Goal: Task Accomplishment & Management: Complete application form

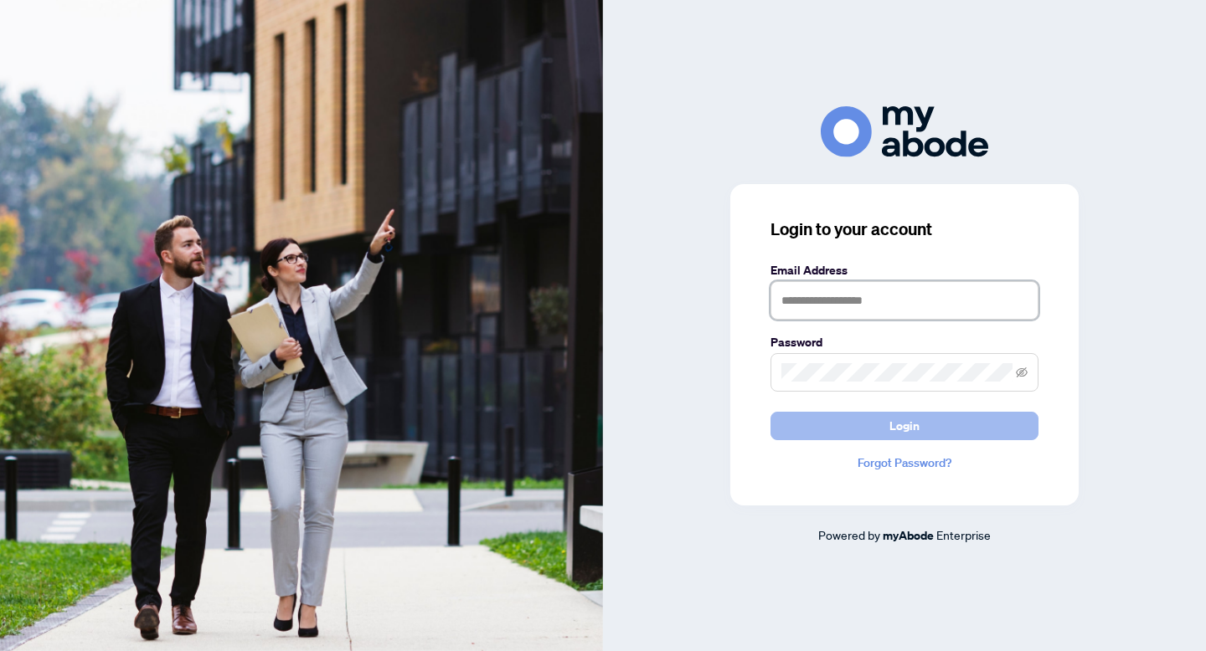
type input "**********"
click at [851, 435] on button "Login" at bounding box center [904, 426] width 268 height 28
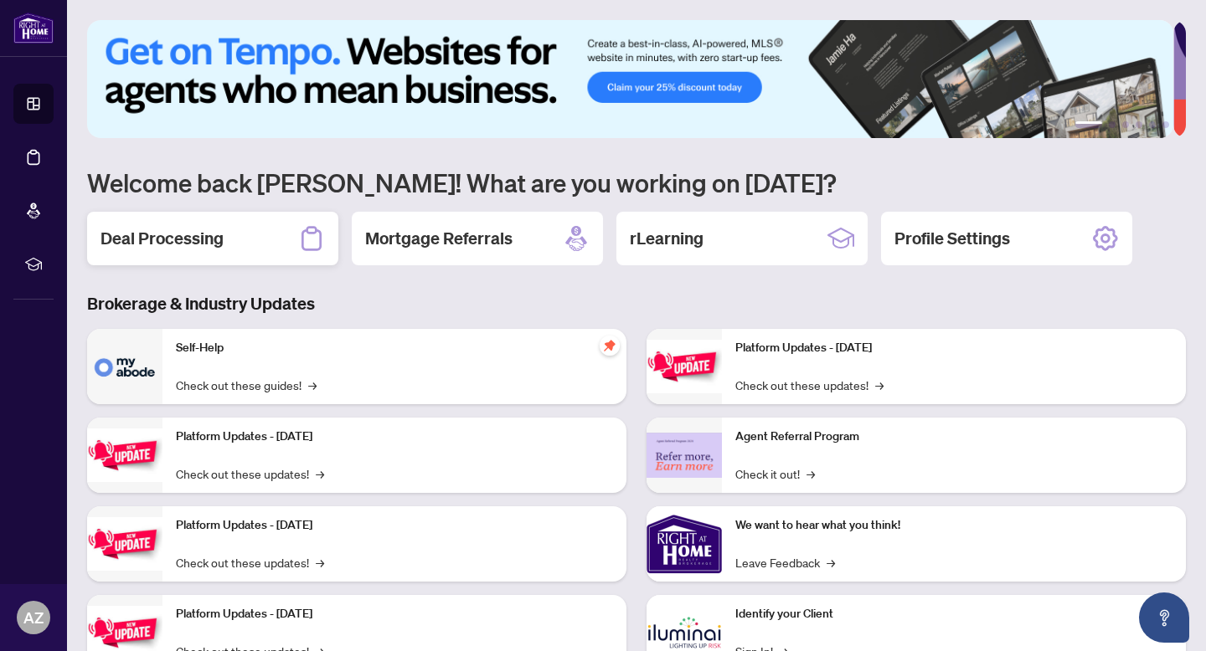
click at [208, 246] on h2 "Deal Processing" at bounding box center [161, 238] width 123 height 23
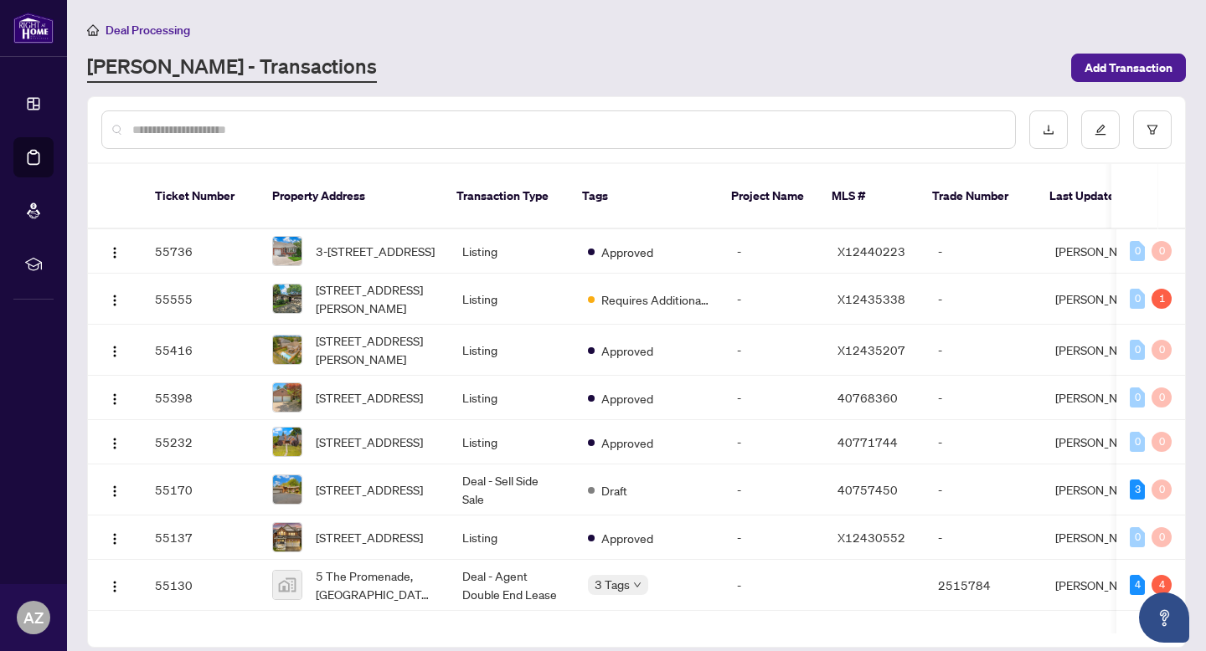
click at [288, 138] on input "text" at bounding box center [566, 130] width 869 height 18
type input "**********"
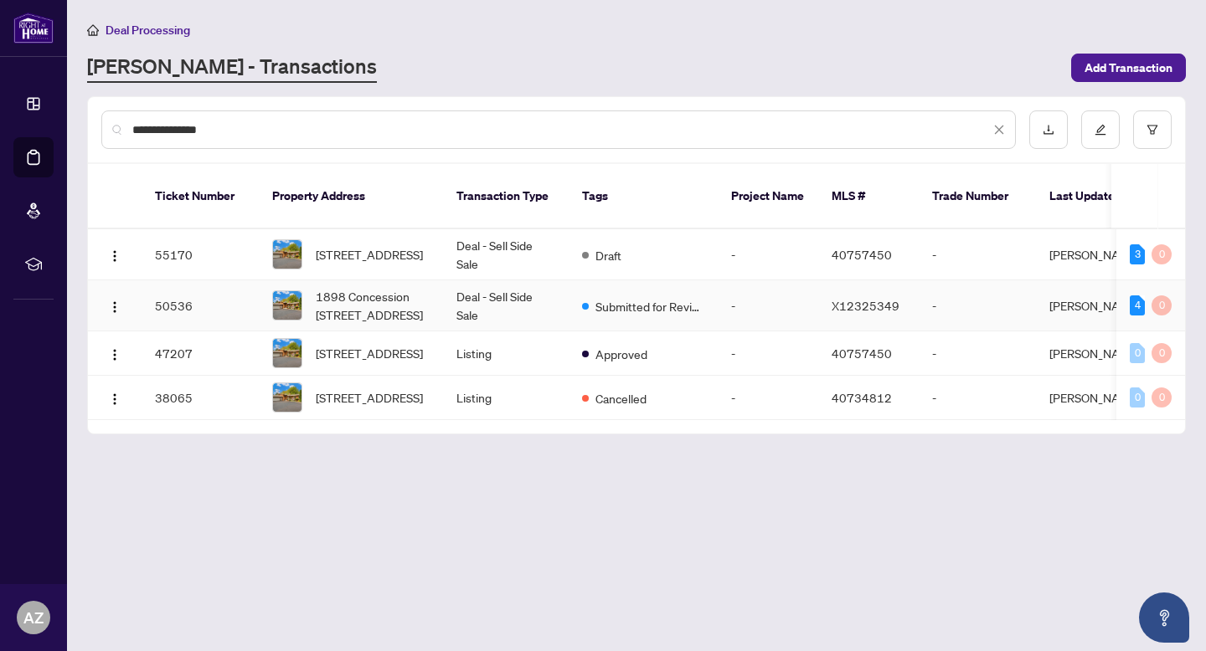
click at [559, 301] on td "Deal - Sell Side Sale" at bounding box center [506, 305] width 126 height 51
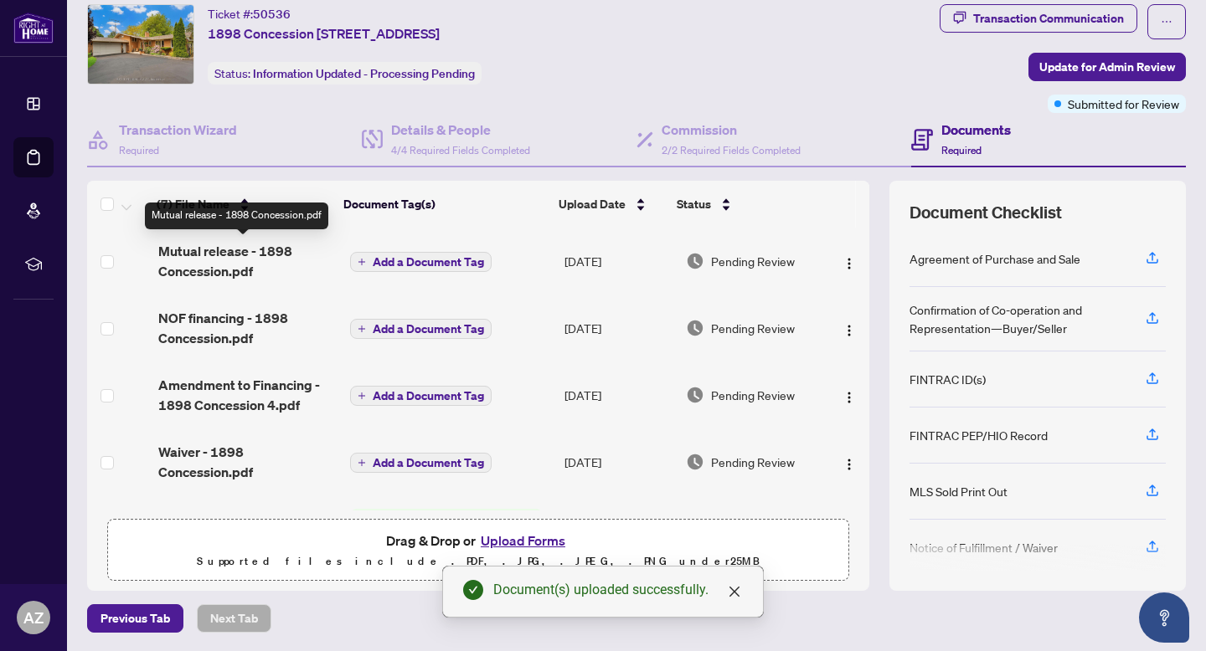
click at [234, 246] on span "Mutual release - 1898 Concession.pdf" at bounding box center [247, 261] width 178 height 40
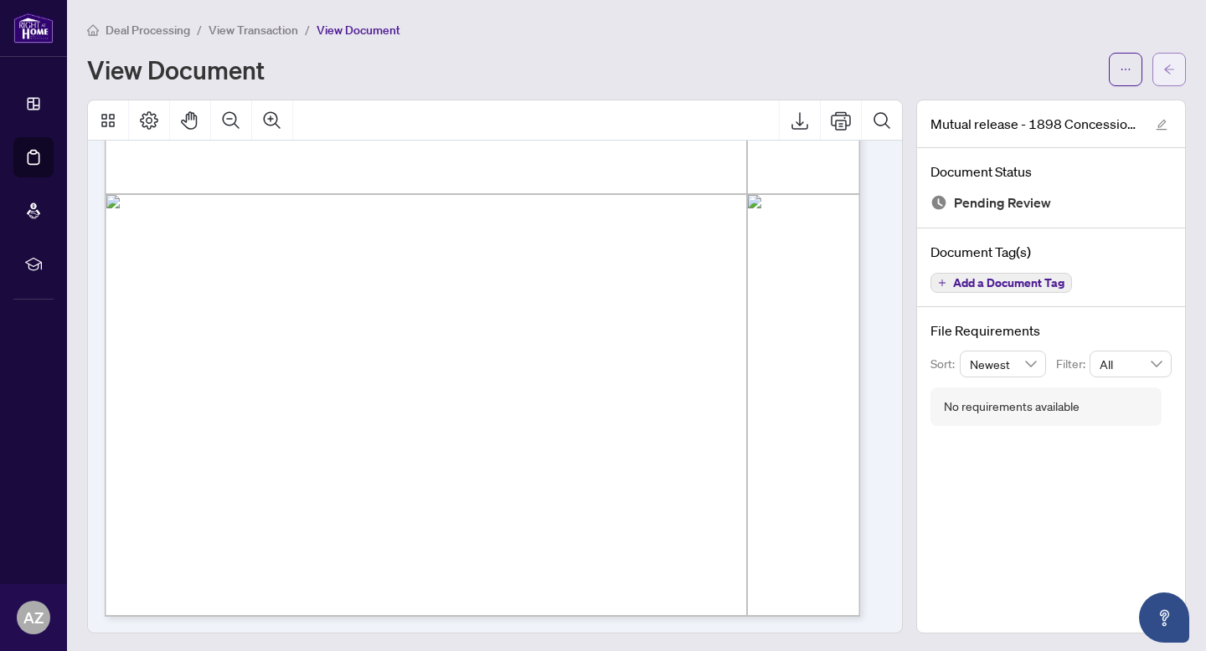
click at [1163, 69] on icon "arrow-left" at bounding box center [1169, 70] width 12 height 12
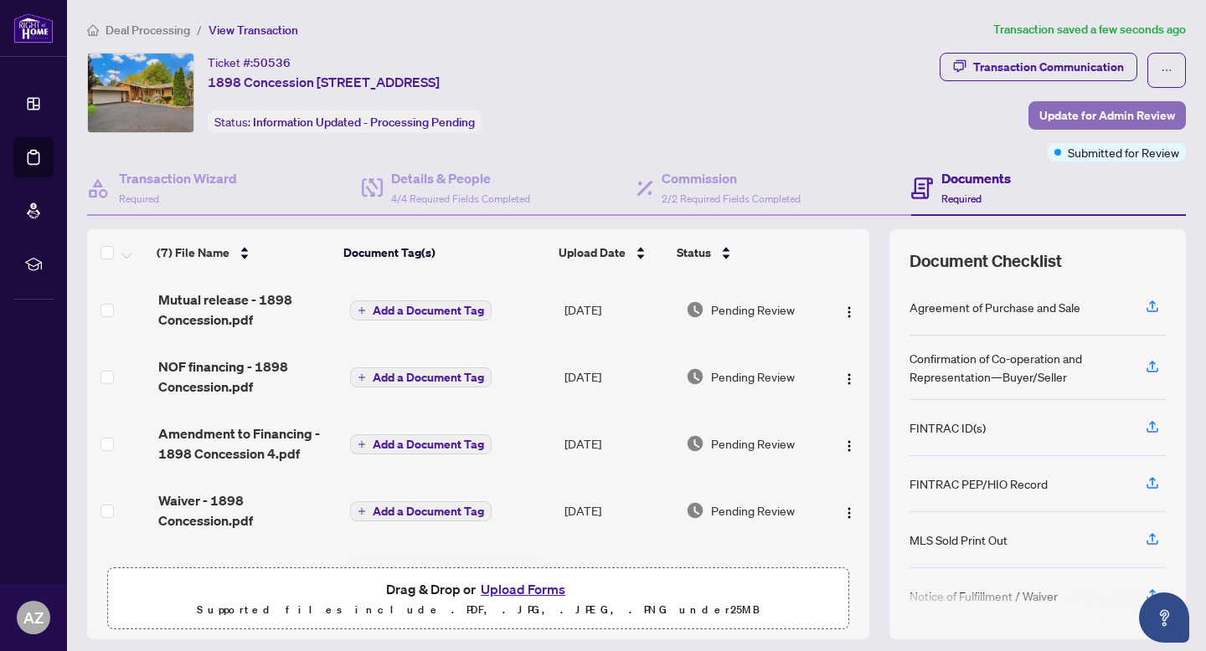
click at [1091, 122] on span "Update for Admin Review" at bounding box center [1107, 115] width 136 height 27
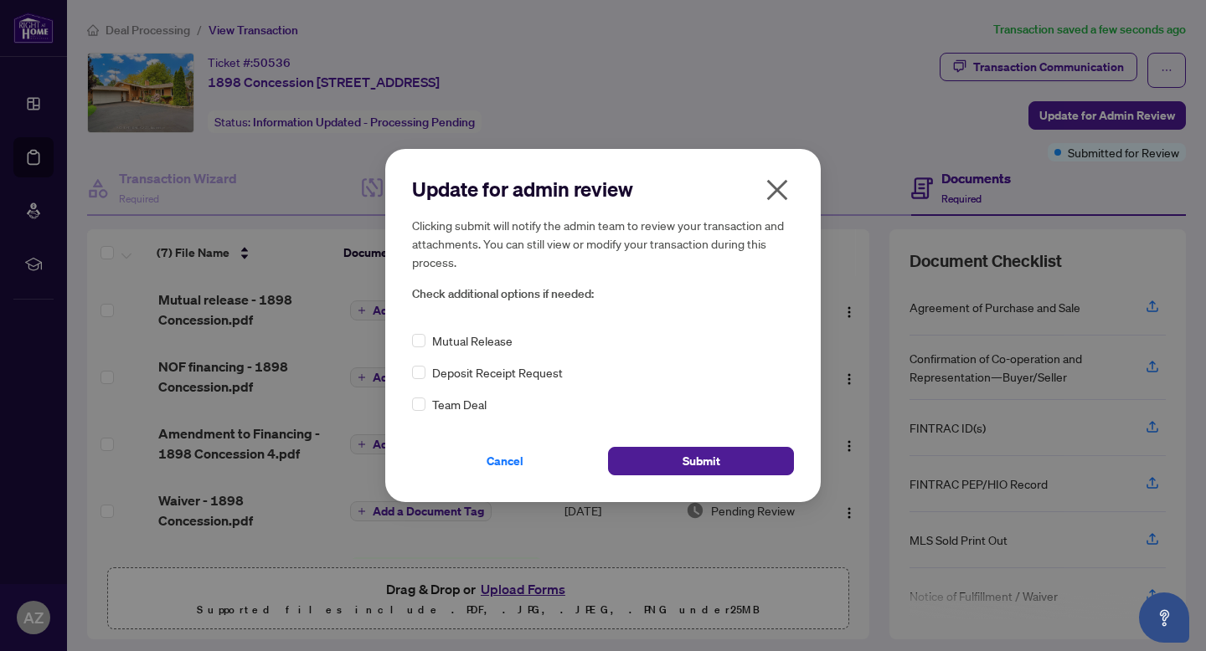
click at [416, 326] on div "Update for admin review Clicking submit will notify the admin team to review yo…" at bounding box center [603, 325] width 382 height 299
click at [680, 467] on button "Submit" at bounding box center [701, 461] width 186 height 28
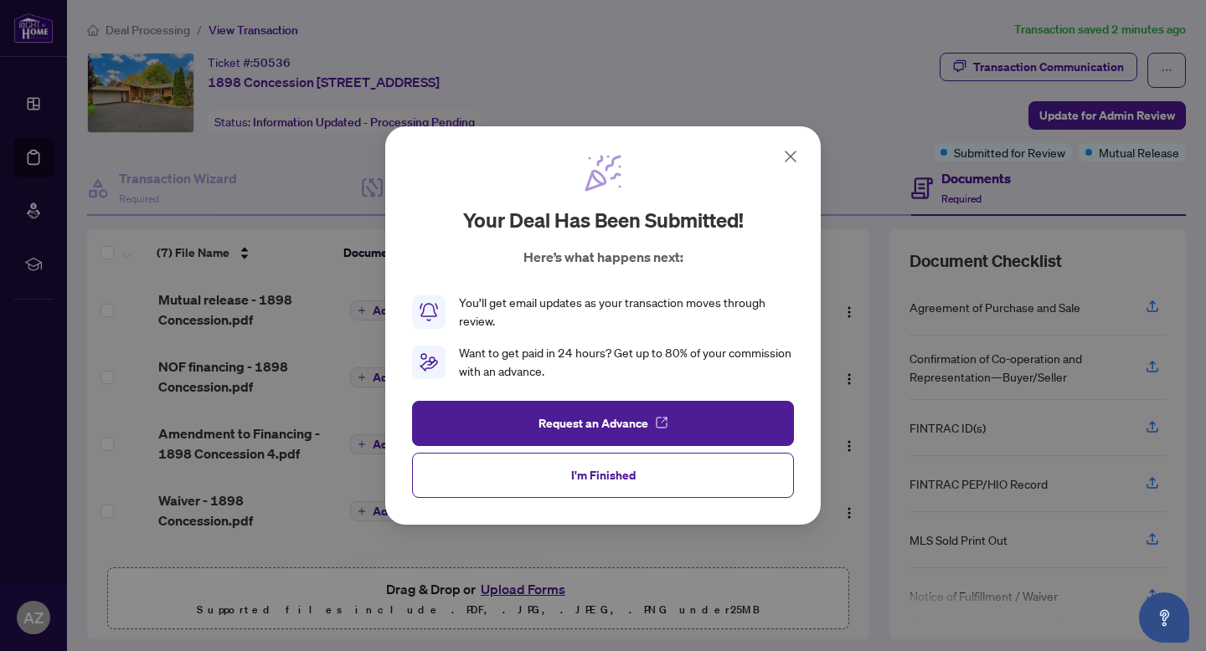
click at [786, 162] on icon at bounding box center [790, 157] width 20 height 20
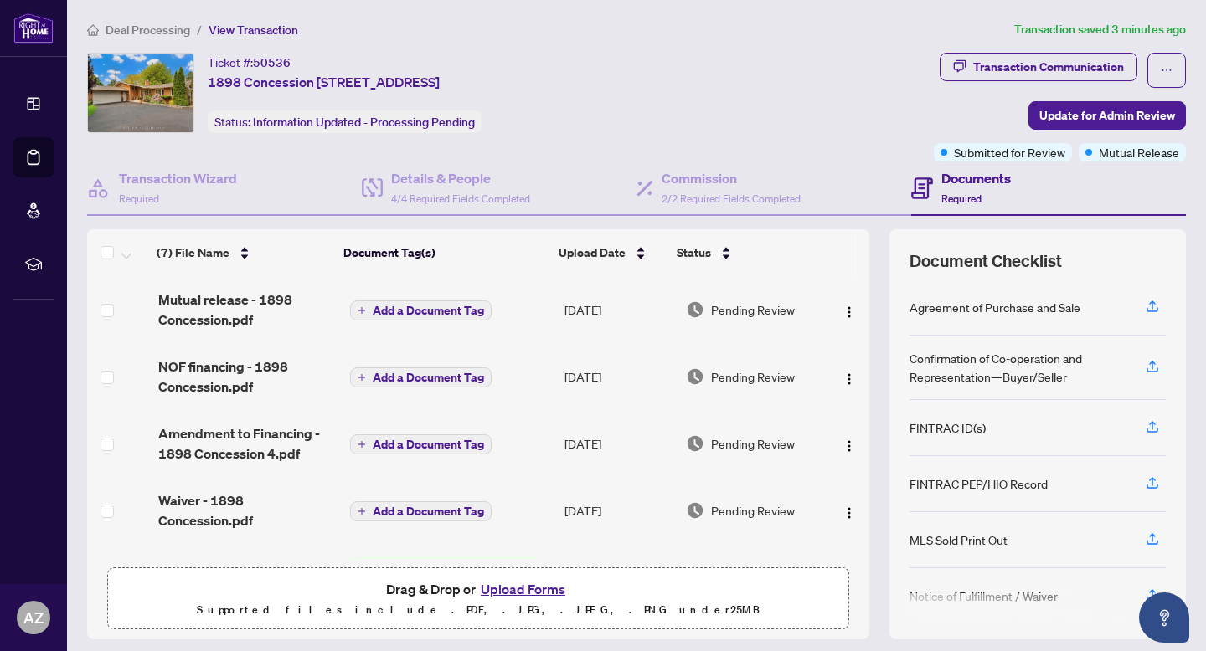
click at [141, 23] on span "Deal Processing" at bounding box center [147, 30] width 85 height 15
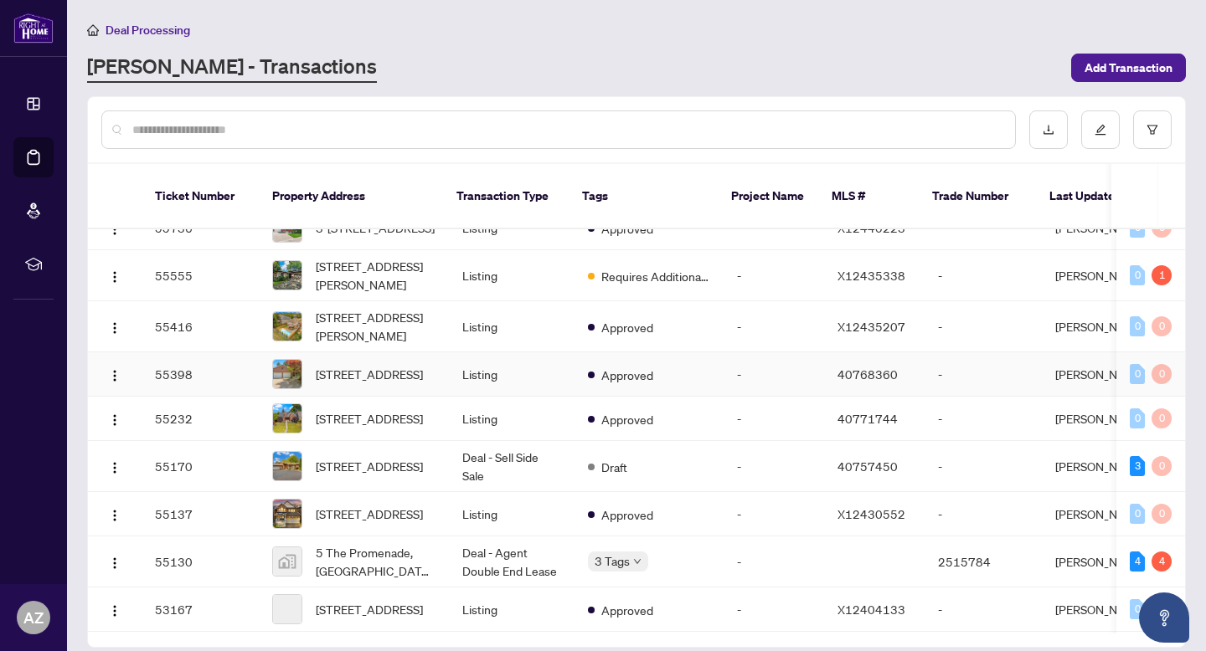
scroll to position [24, 0]
click at [492, 133] on input "text" at bounding box center [566, 130] width 869 height 18
type input "**********"
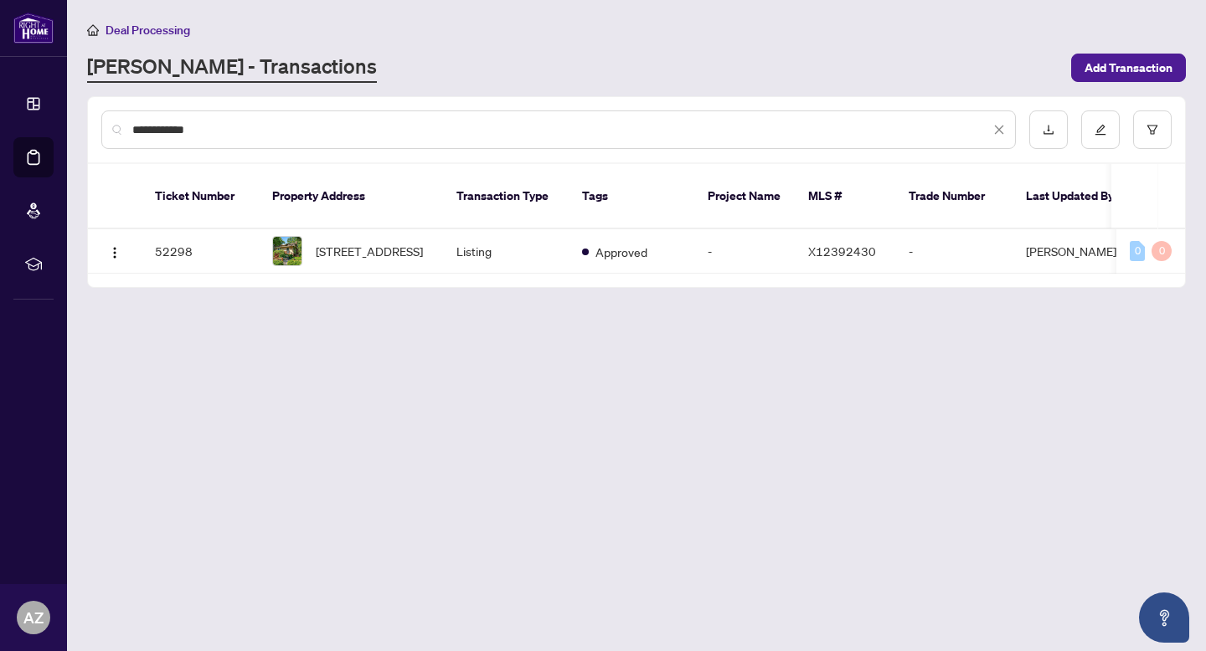
scroll to position [0, 0]
click at [657, 244] on td "Approved" at bounding box center [632, 251] width 126 height 44
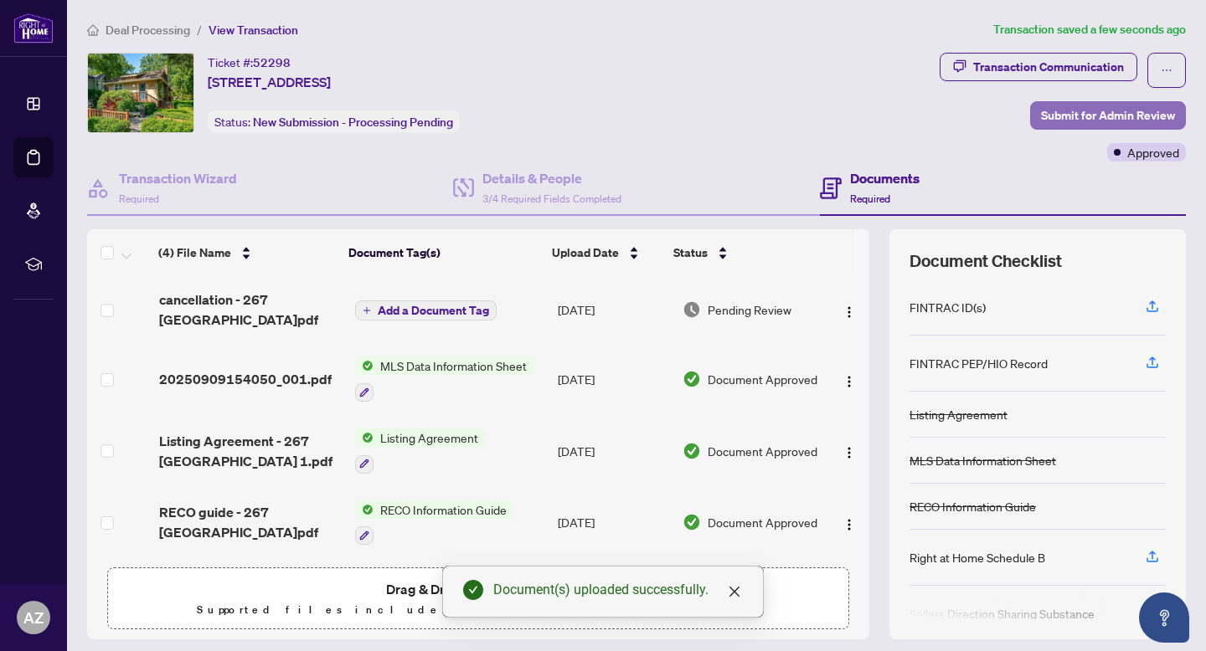
click at [1099, 120] on span "Submit for Admin Review" at bounding box center [1108, 115] width 134 height 27
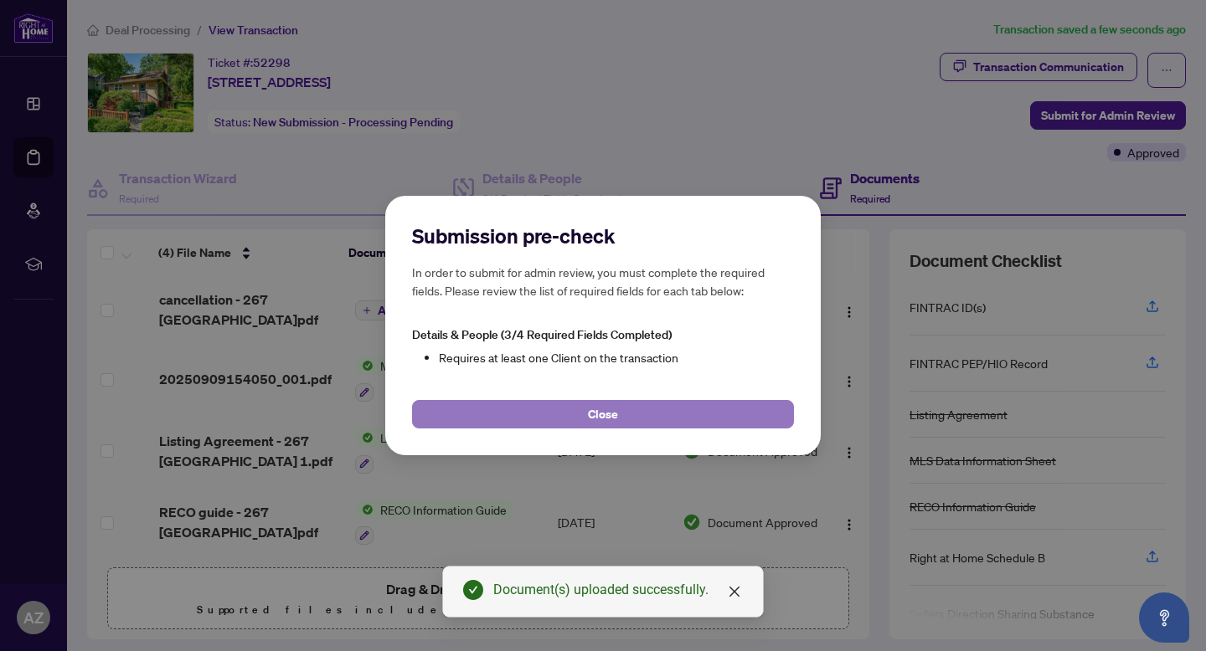
click at [640, 425] on button "Close" at bounding box center [603, 414] width 382 height 28
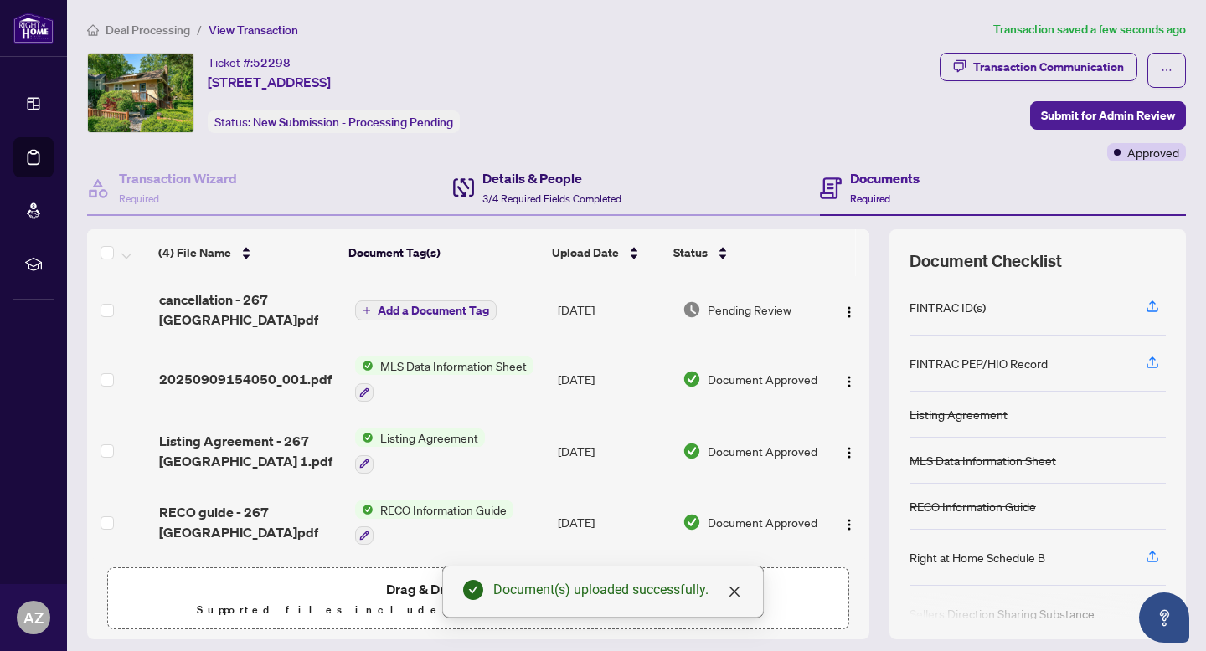
click at [543, 194] on span "3/4 Required Fields Completed" at bounding box center [551, 199] width 139 height 13
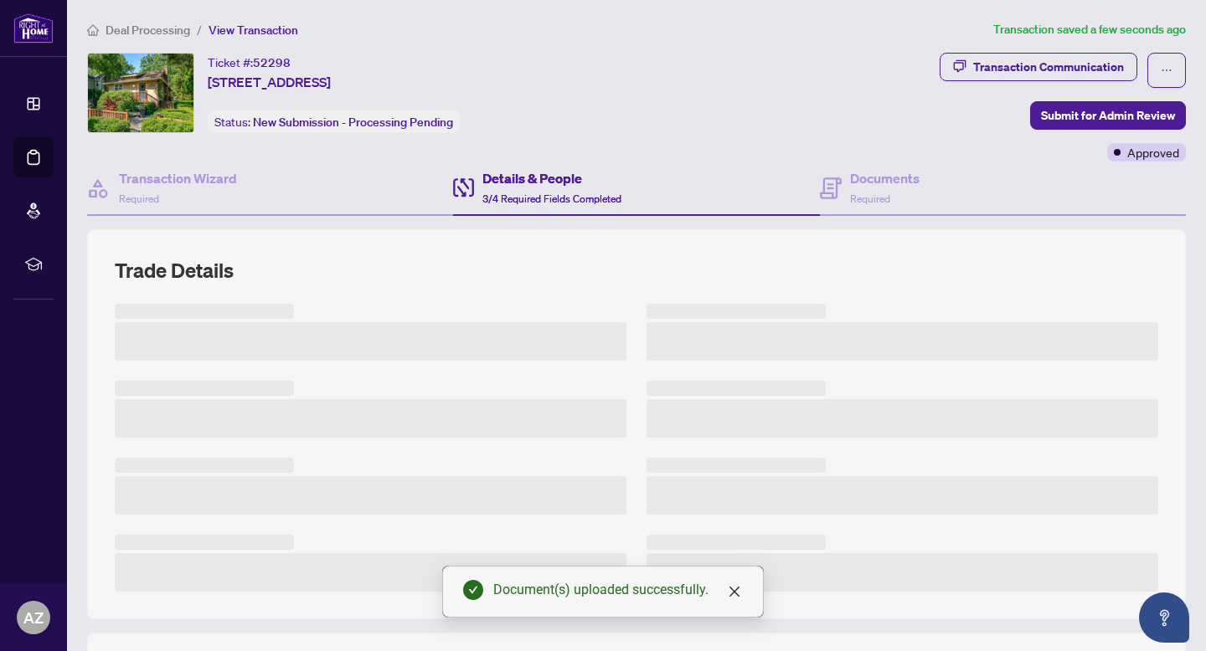
scroll to position [375, 0]
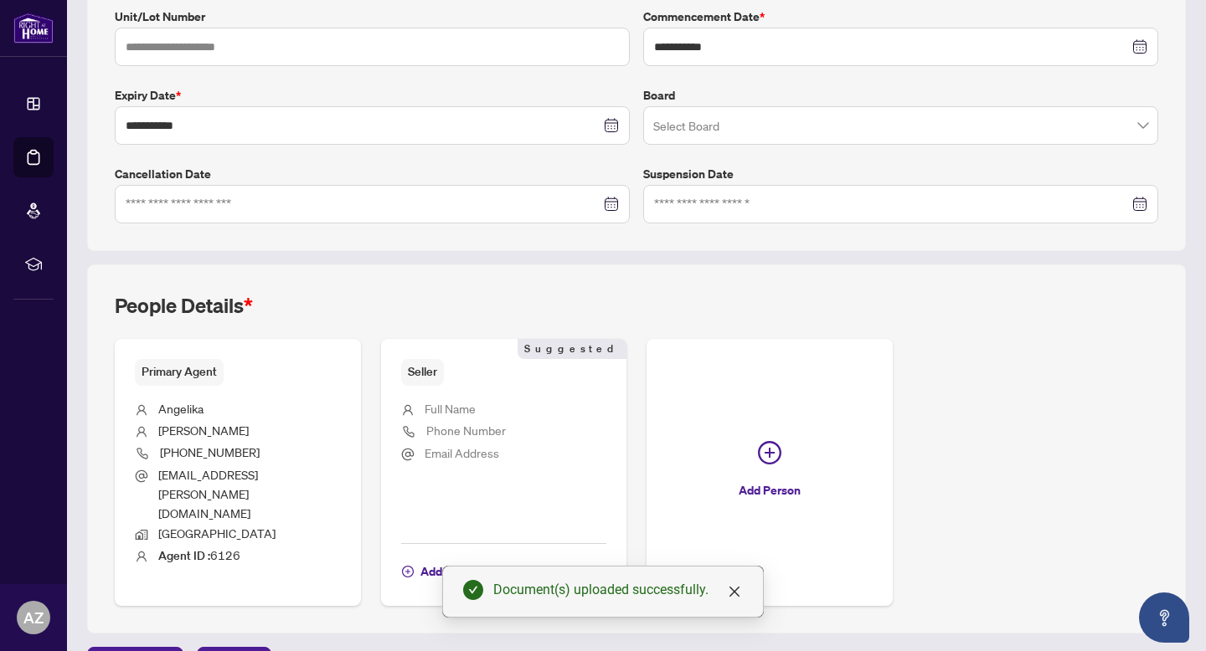
click at [470, 444] on span "Email Address" at bounding box center [462, 453] width 75 height 19
click at [454, 543] on div "Add Details" at bounding box center [504, 564] width 206 height 43
click at [451, 558] on span "Add Details" at bounding box center [451, 571] width 63 height 27
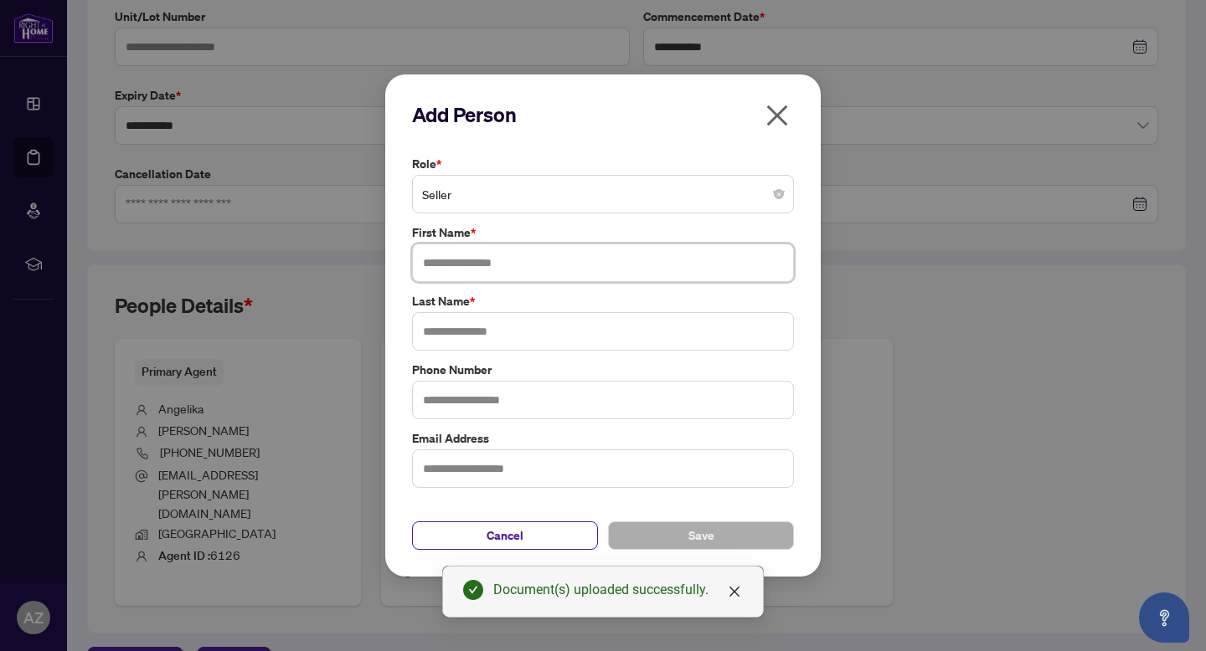
click at [467, 271] on input "text" at bounding box center [603, 263] width 382 height 39
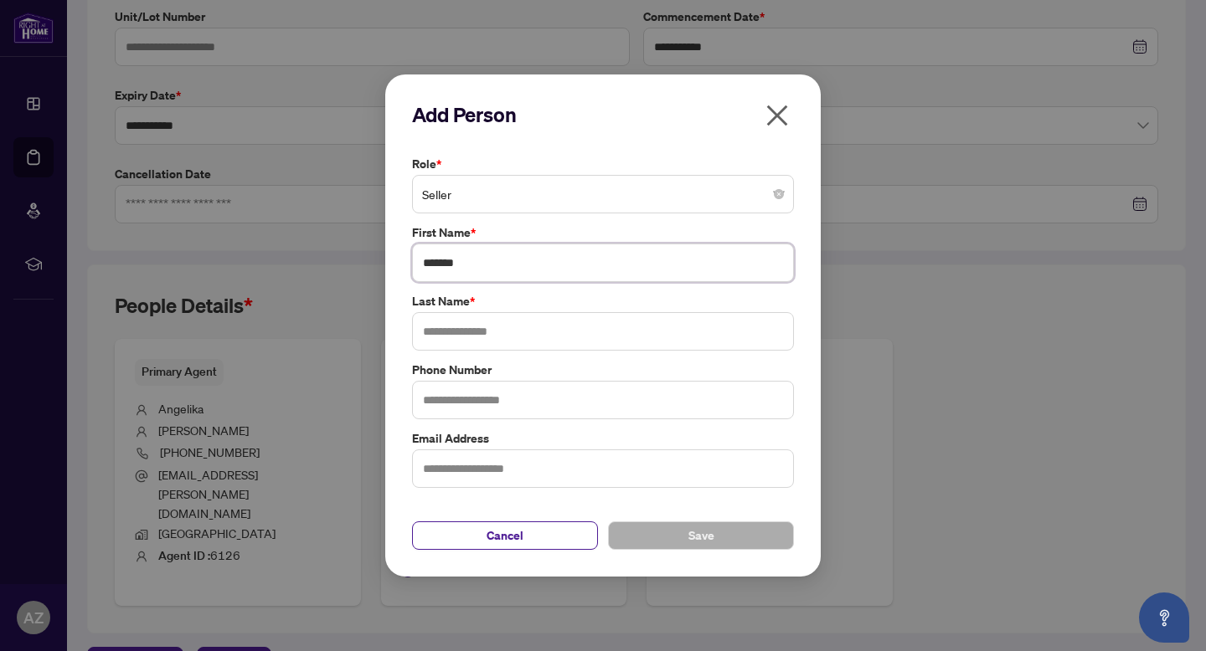
type input "******"
click at [726, 540] on button "Save" at bounding box center [701, 536] width 186 height 28
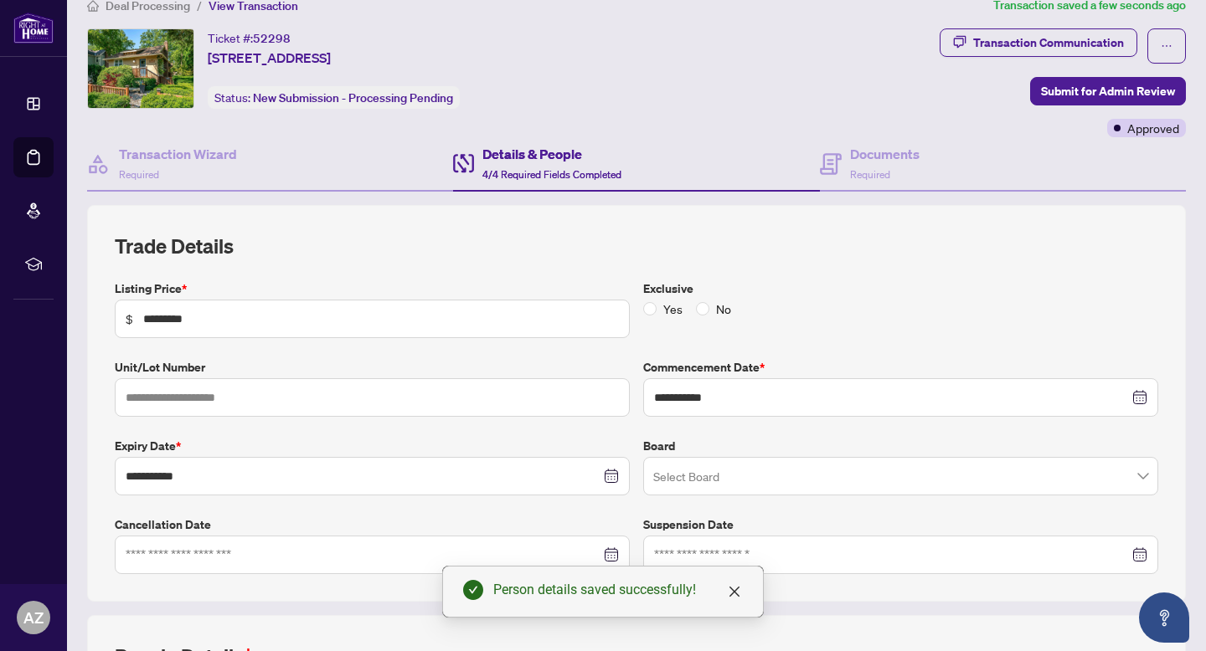
scroll to position [0, 0]
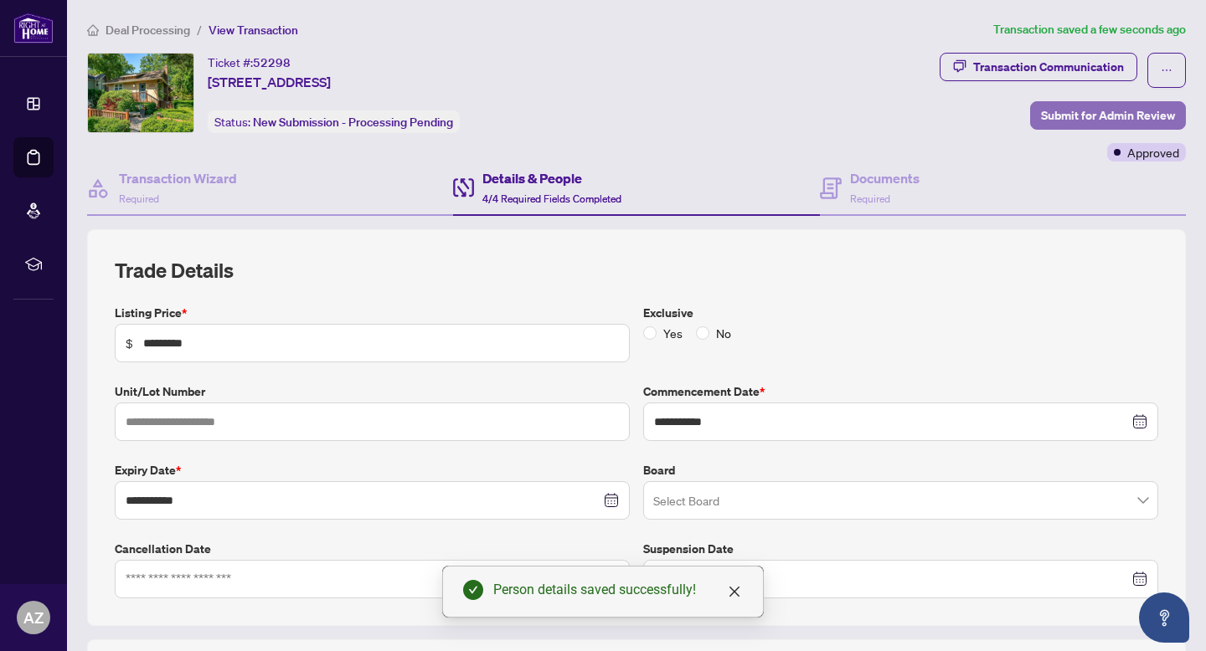
click at [1086, 103] on span "Submit for Admin Review" at bounding box center [1108, 115] width 134 height 27
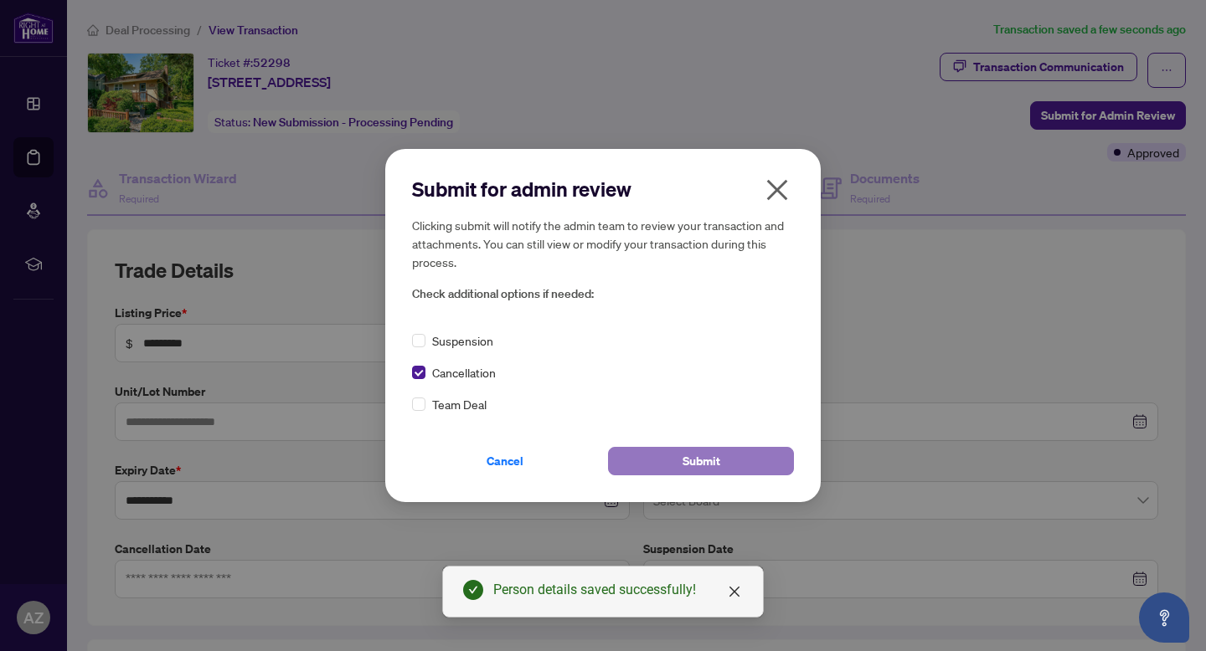
click at [673, 466] on button "Submit" at bounding box center [701, 461] width 186 height 28
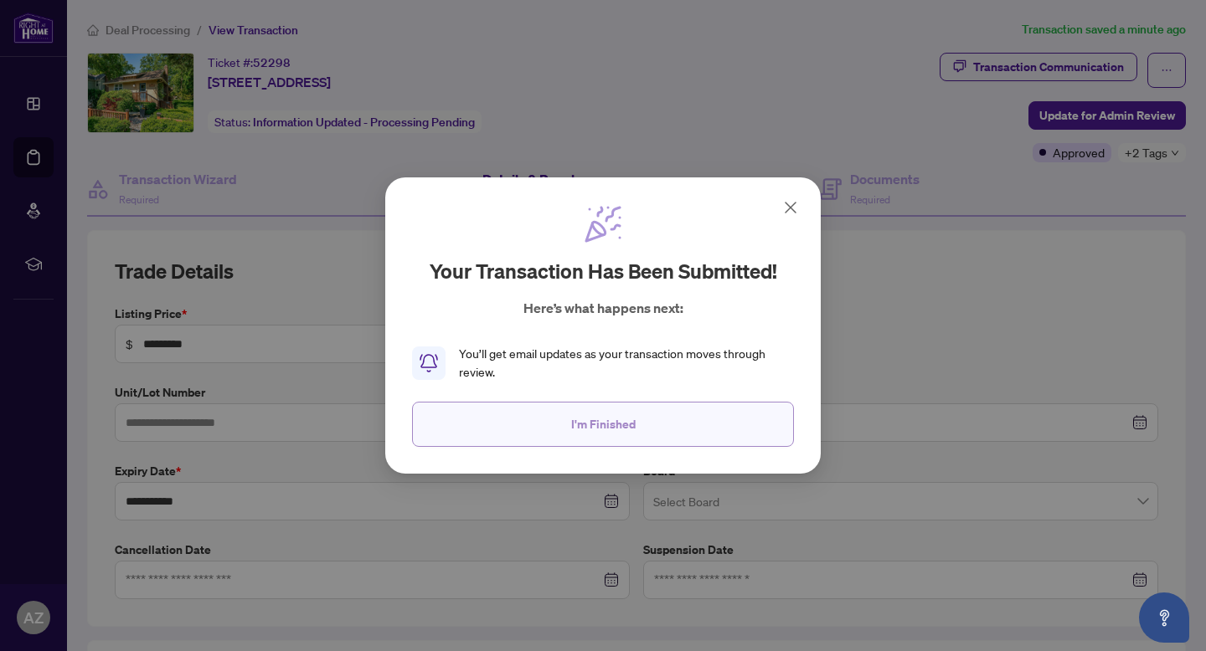
click at [600, 429] on span "I'm Finished" at bounding box center [603, 424] width 64 height 27
